Goal: Task Accomplishment & Management: Check status

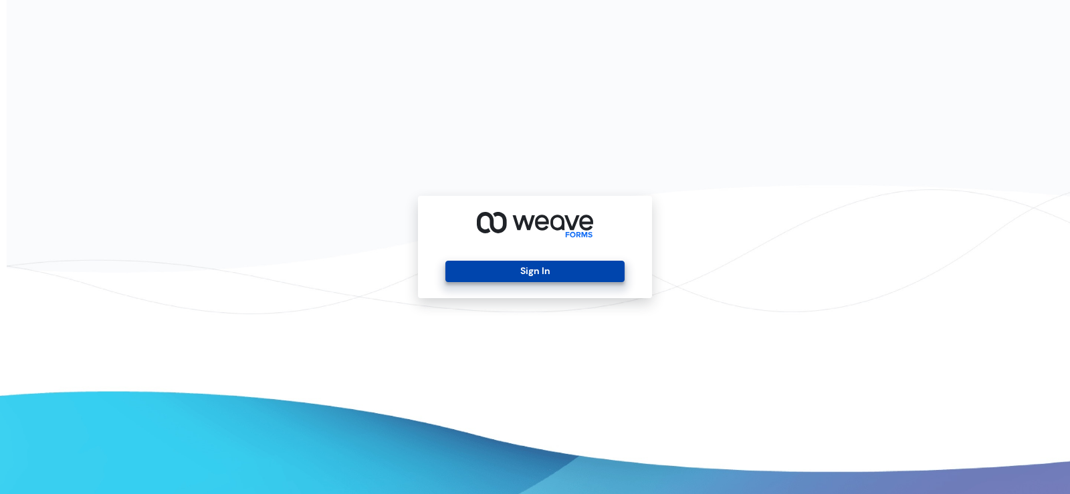
click at [518, 266] on button "Sign In" at bounding box center [534, 271] width 179 height 21
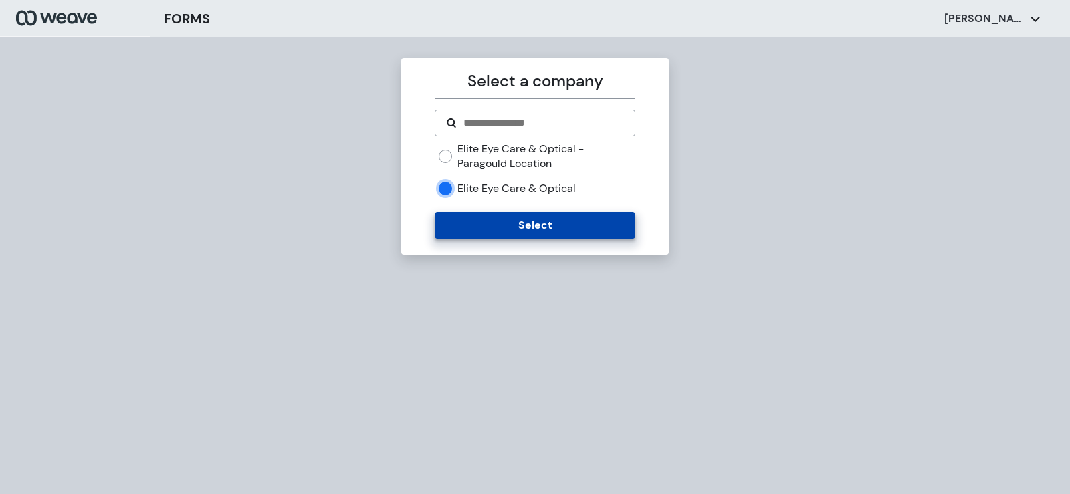
click at [477, 228] on button "Select" at bounding box center [535, 225] width 200 height 27
